Goal: Task Accomplishment & Management: Manage account settings

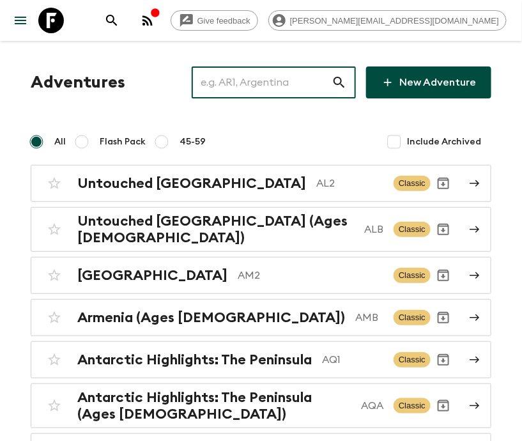
click at [283, 82] on input "text" at bounding box center [262, 83] width 140 height 36
type input "ID2"
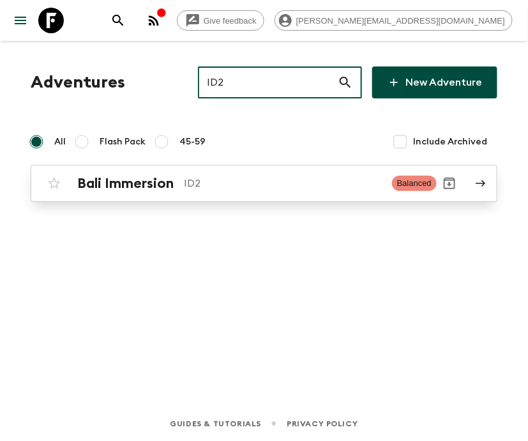
click at [265, 183] on p "ID2" at bounding box center [283, 183] width 198 height 15
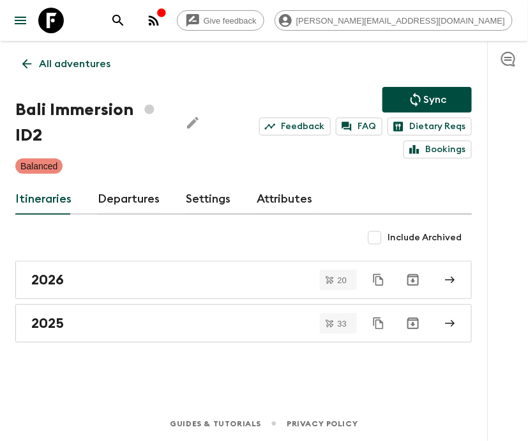
click at [127, 197] on link "Departures" at bounding box center [129, 199] width 63 height 31
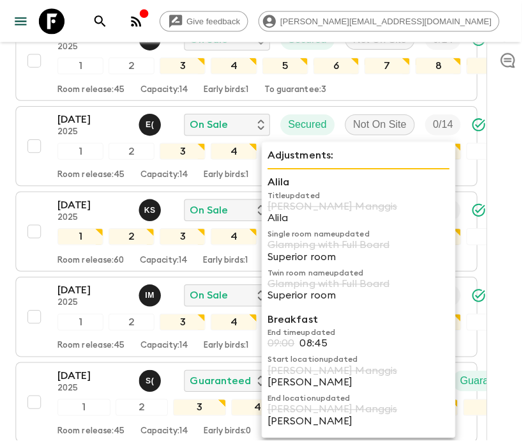
scroll to position [4941, 0]
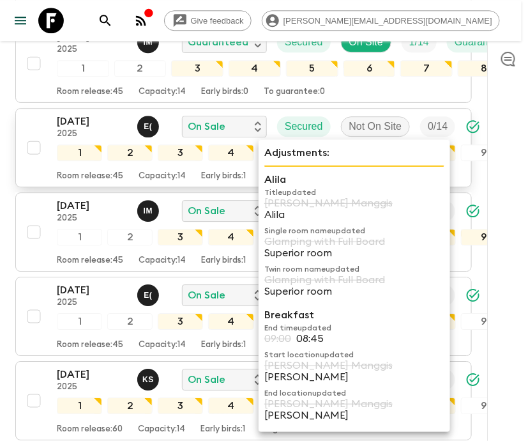
click at [73, 129] on p "2025" at bounding box center [92, 134] width 70 height 10
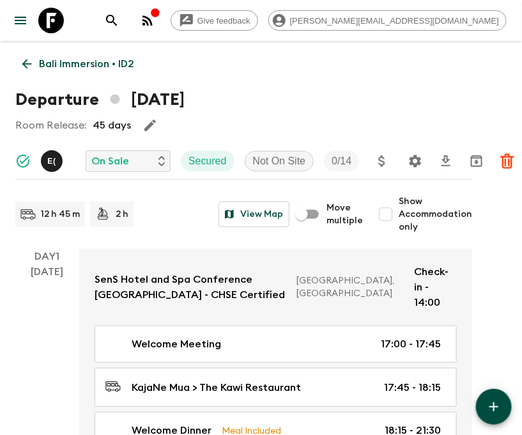
click at [27, 64] on icon at bounding box center [27, 64] width 10 height 10
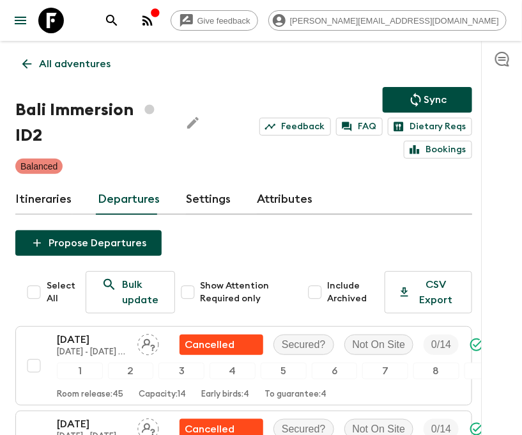
scroll to position [3622, 0]
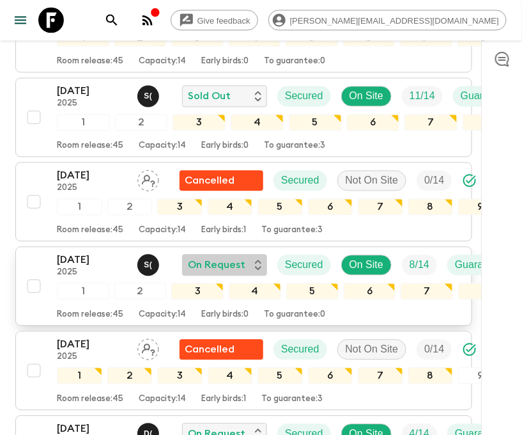
click at [243, 258] on p "On Request" at bounding box center [217, 265] width 58 height 15
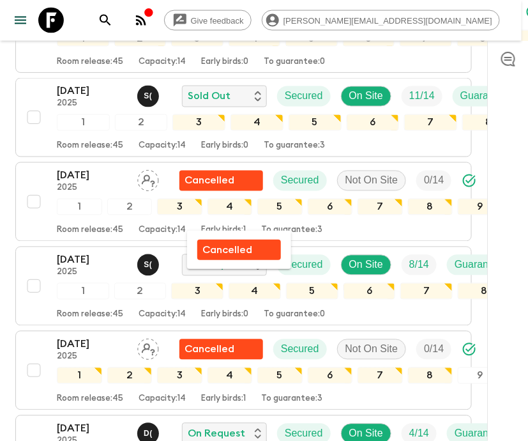
click at [89, 222] on div at bounding box center [264, 220] width 528 height 441
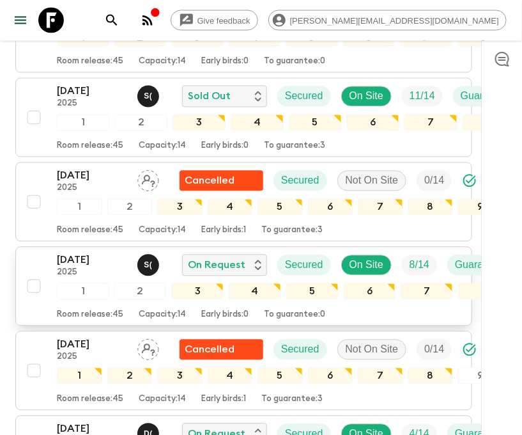
click at [45, 252] on div "[DATE] 2025 S ( On Request Secured On Site 8 / 14 Guaranteed 1 2 3 4 5 6 7 8 9 …" at bounding box center [240, 286] width 438 height 68
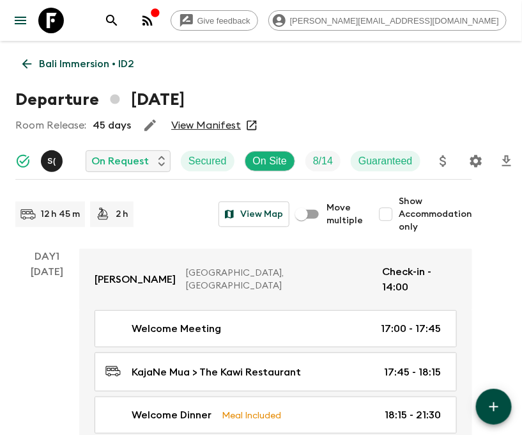
click at [475, 160] on icon "Settings" at bounding box center [475, 160] width 15 height 15
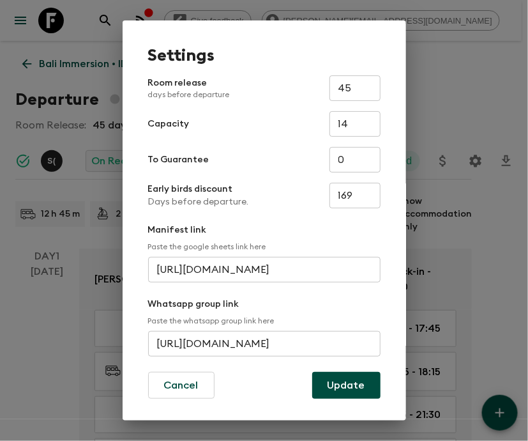
click at [261, 344] on input "[URL][DOMAIN_NAME]" at bounding box center [264, 344] width 233 height 26
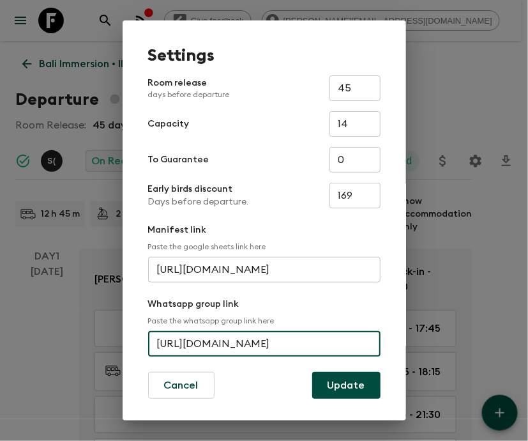
scroll to position [0, 58]
type input "[URL][DOMAIN_NAME]"
click at [341, 385] on button "Update" at bounding box center [346, 385] width 68 height 27
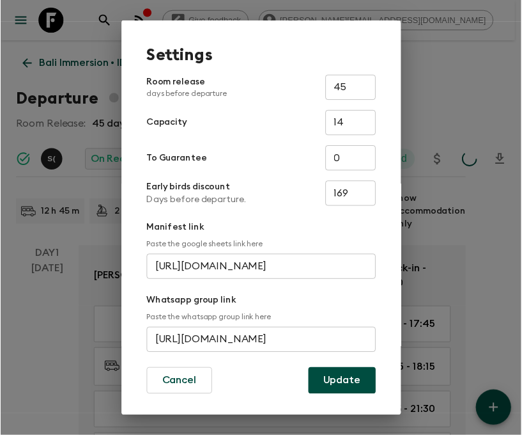
scroll to position [0, 0]
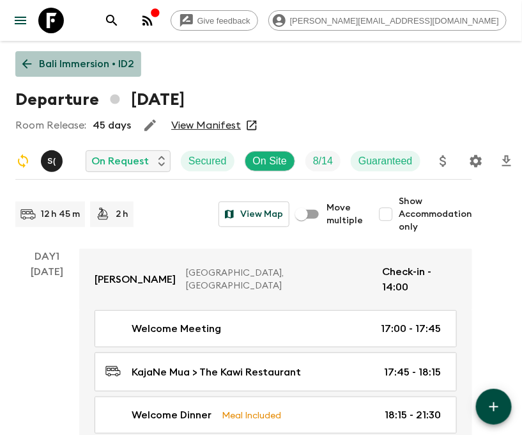
click at [26, 64] on icon at bounding box center [27, 64] width 10 height 10
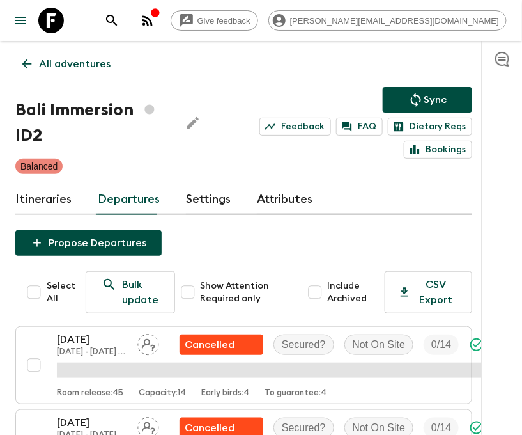
click at [74, 64] on p "All adventures" at bounding box center [75, 63] width 72 height 15
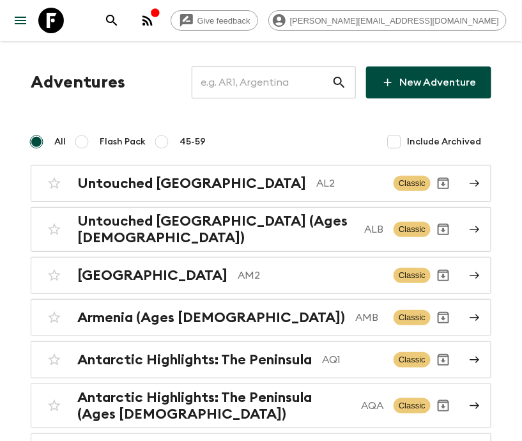
click at [283, 82] on input "text" at bounding box center [262, 83] width 140 height 36
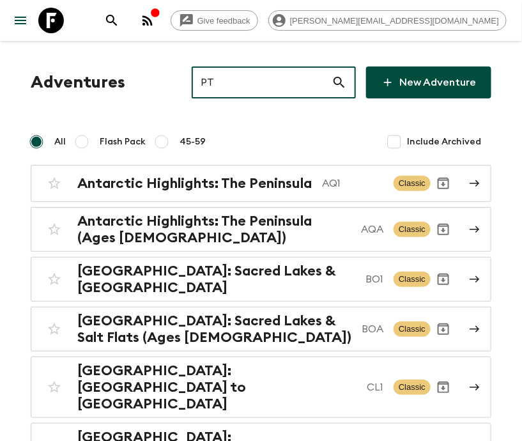
type input "PT2"
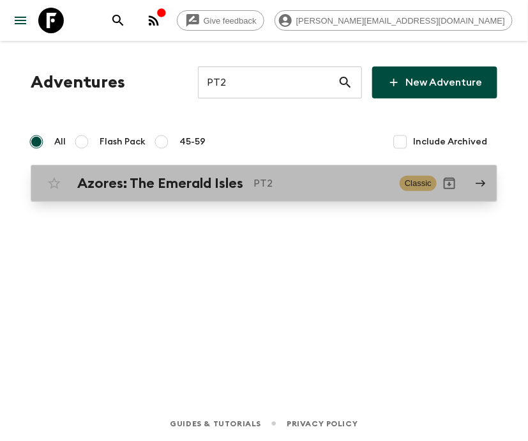
click at [265, 183] on p "PT2" at bounding box center [322, 183] width 136 height 15
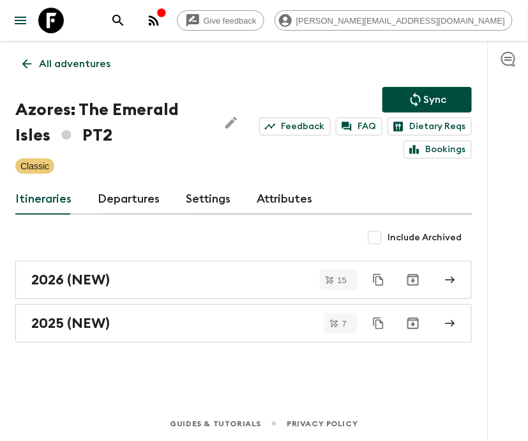
click at [127, 197] on link "Departures" at bounding box center [129, 199] width 63 height 31
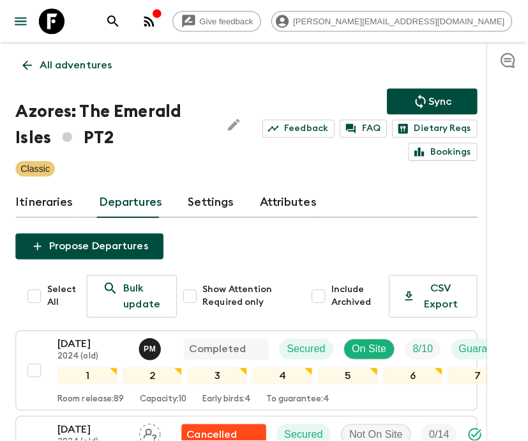
scroll to position [230, 0]
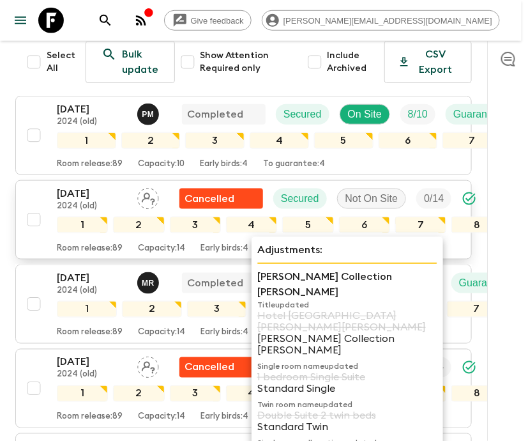
click at [130, 186] on div "[DATE] 2024 (old) Cancelled Secured Not On Site 0 / 14" at bounding box center [259, 199] width 405 height 26
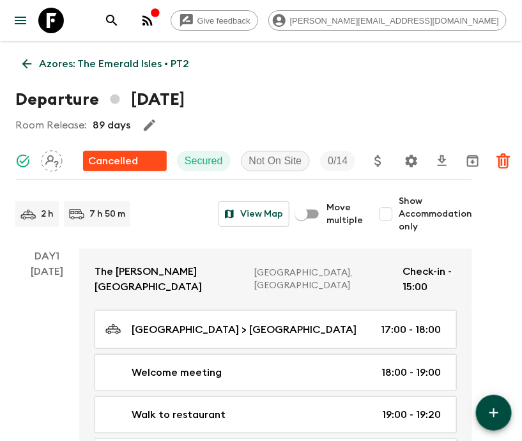
click at [26, 64] on icon at bounding box center [27, 64] width 10 height 10
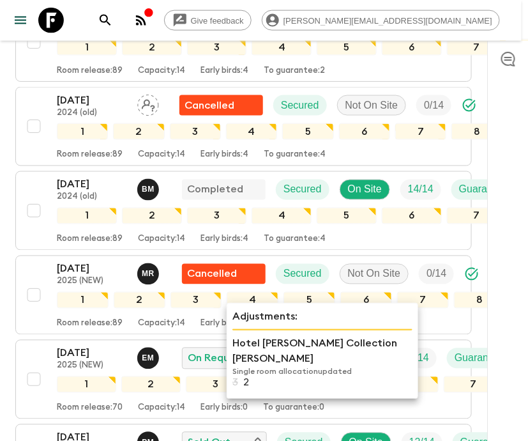
scroll to position [491, 0]
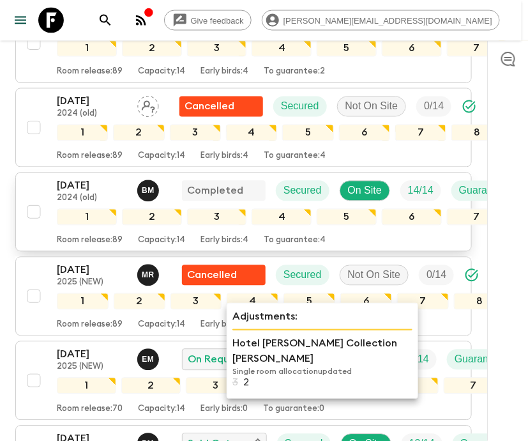
click at [130, 185] on div "[DATE] 2024 (old) B M Completed Secured On Site 14 / 14 Guaranteed" at bounding box center [294, 191] width 475 height 26
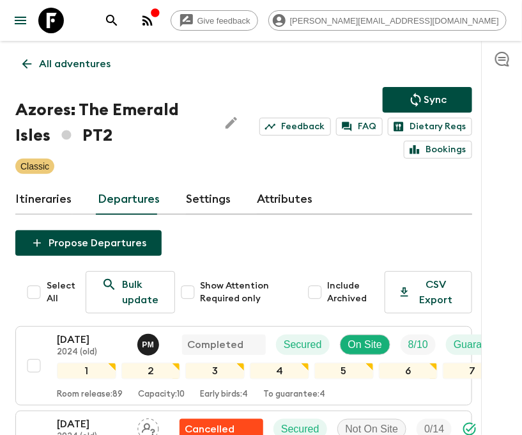
scroll to position [870, 0]
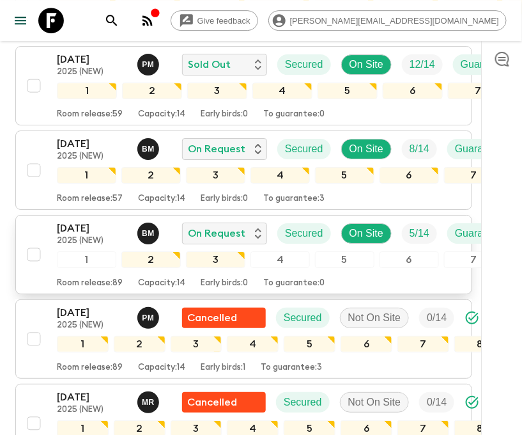
click at [84, 222] on p "[DATE]" at bounding box center [92, 227] width 70 height 15
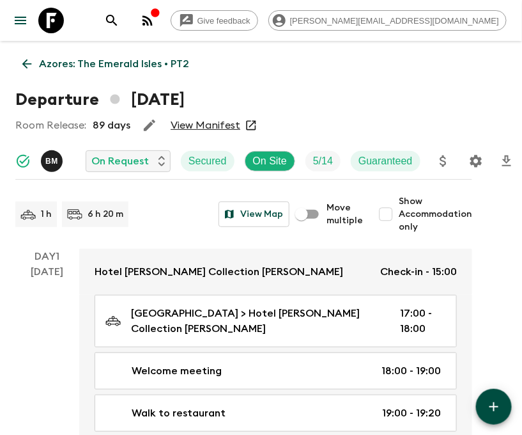
click at [475, 160] on icon "Settings" at bounding box center [475, 160] width 15 height 15
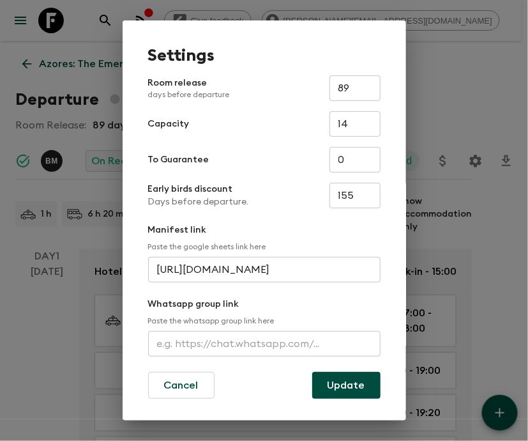
click at [261, 344] on input "text" at bounding box center [264, 344] width 233 height 26
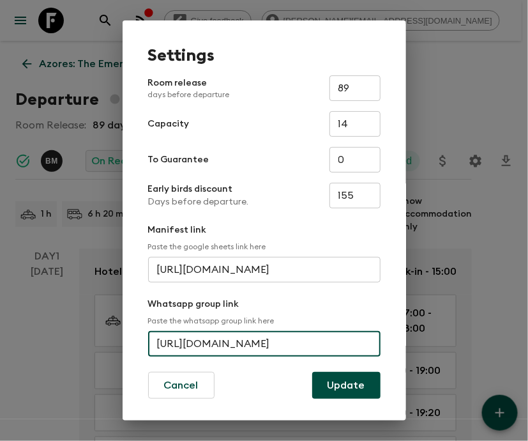
scroll to position [0, 58]
type input "[URL][DOMAIN_NAME]"
click at [341, 385] on button "Update" at bounding box center [346, 385] width 68 height 27
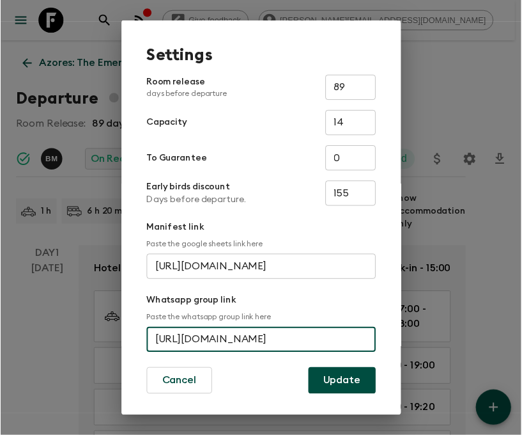
scroll to position [0, 0]
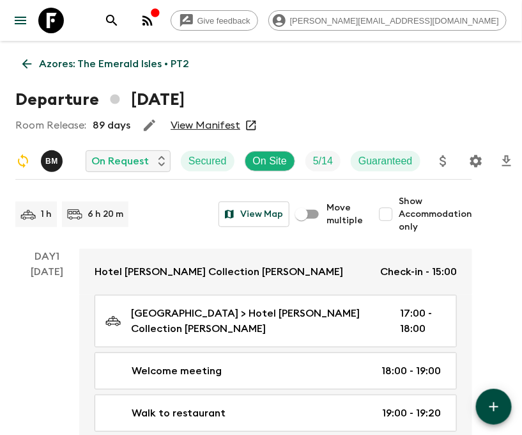
click at [119, 20] on icon "search adventures" at bounding box center [111, 20] width 15 height 15
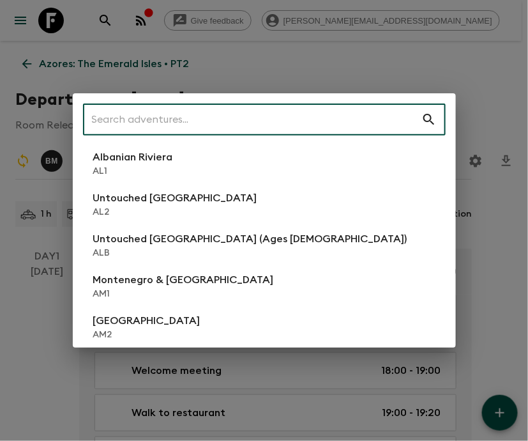
click at [265, 120] on input "text" at bounding box center [252, 120] width 339 height 36
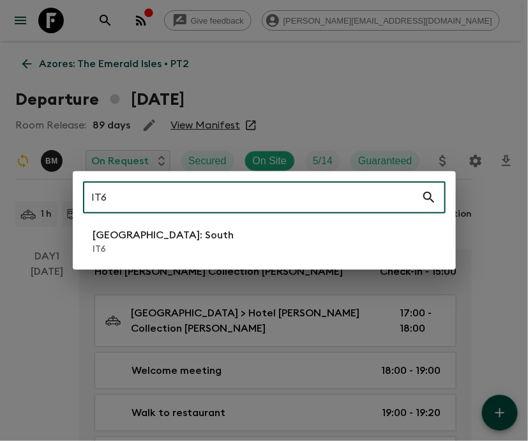
type input "IT6"
click at [265, 242] on li "[GEOGRAPHIC_DATA]: South IT6" at bounding box center [264, 242] width 363 height 36
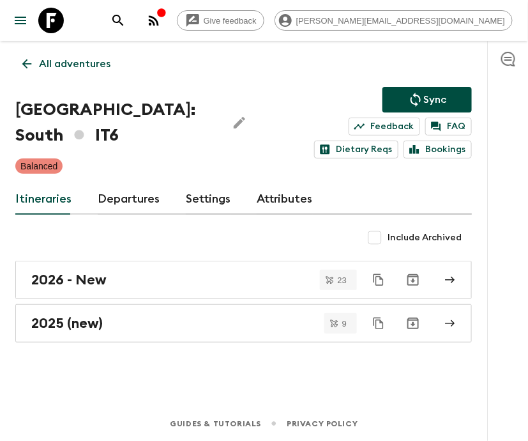
click at [127, 197] on link "Departures" at bounding box center [129, 199] width 63 height 31
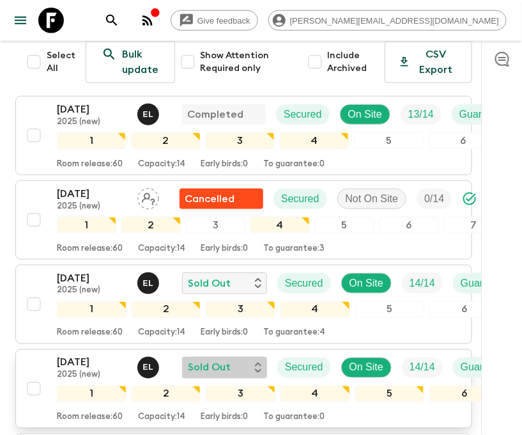
scroll to position [460, 0]
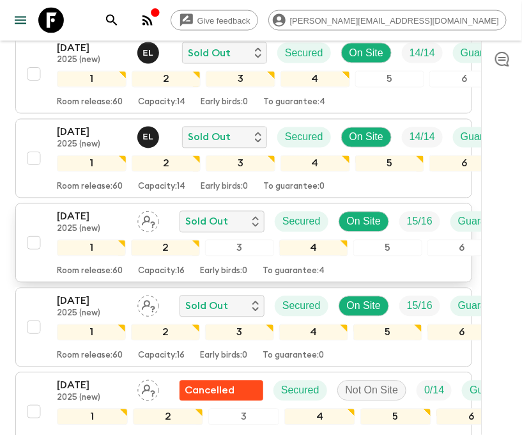
click at [243, 240] on div "3" at bounding box center [239, 248] width 69 height 17
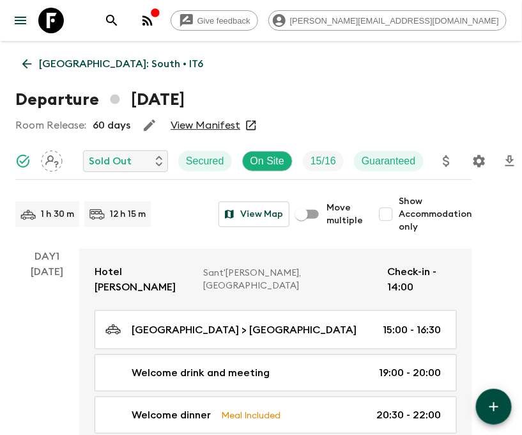
click at [478, 160] on icon "Settings" at bounding box center [479, 160] width 15 height 15
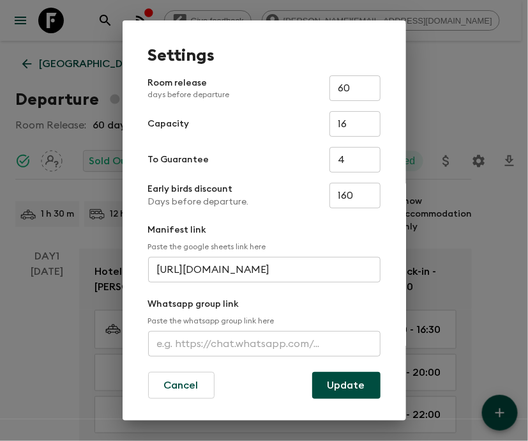
click at [261, 344] on input "text" at bounding box center [264, 344] width 233 height 26
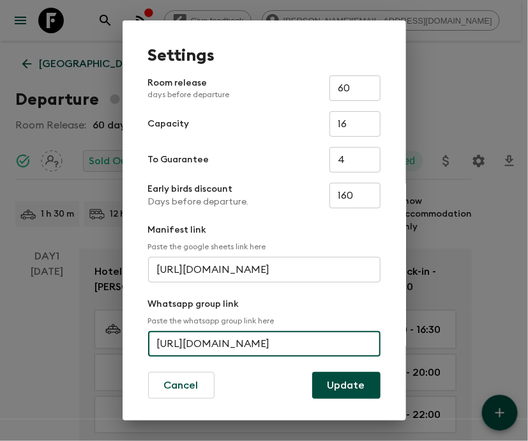
scroll to position [0, 45]
type input "[URL][DOMAIN_NAME]"
click at [341, 385] on button "Update" at bounding box center [346, 385] width 68 height 27
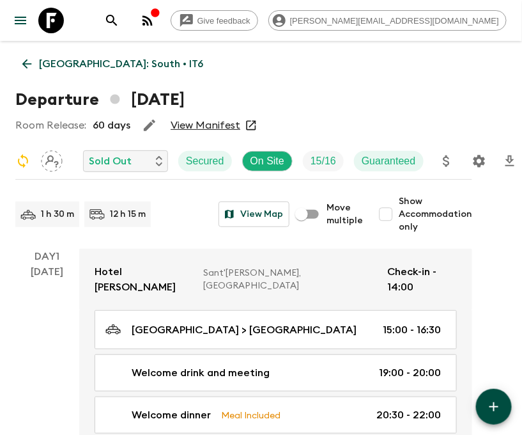
click at [478, 160] on icon "Settings" at bounding box center [479, 160] width 15 height 15
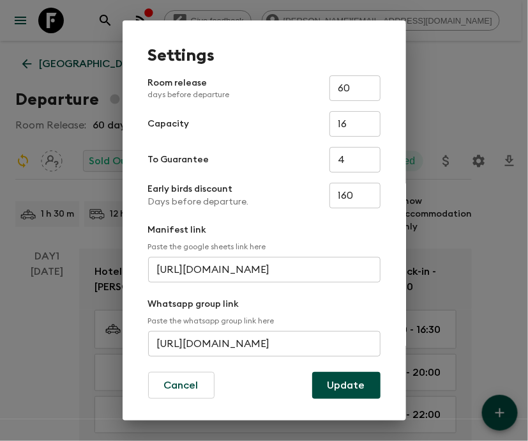
click at [261, 344] on input "[URL][DOMAIN_NAME]" at bounding box center [264, 344] width 233 height 26
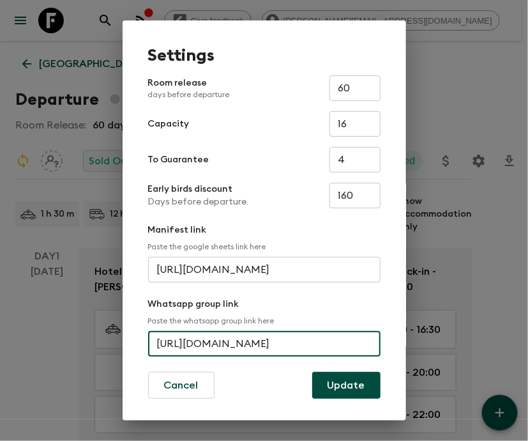
scroll to position [0, 58]
type input "[URL][DOMAIN_NAME]"
click at [341, 385] on button "Update" at bounding box center [346, 385] width 68 height 27
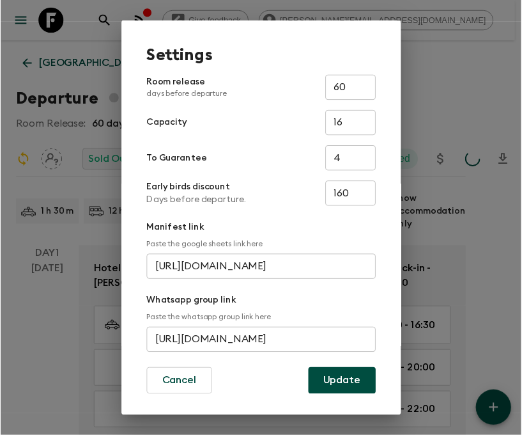
scroll to position [0, 0]
